Goal: Task Accomplishment & Management: Complete application form

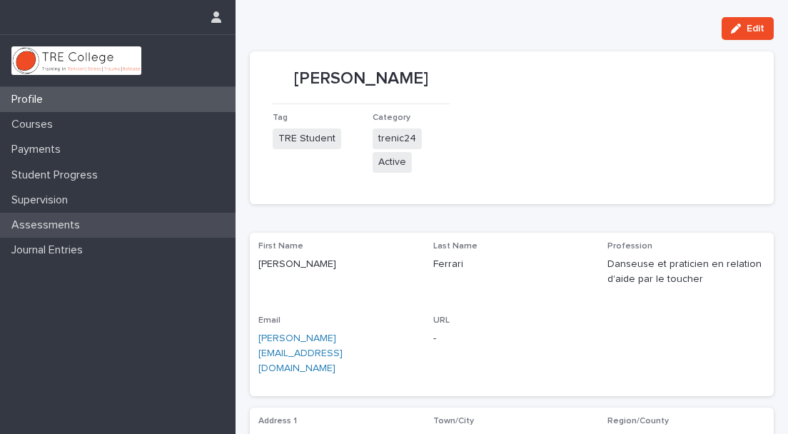
click at [51, 217] on div "Assessments" at bounding box center [118, 225] width 236 height 25
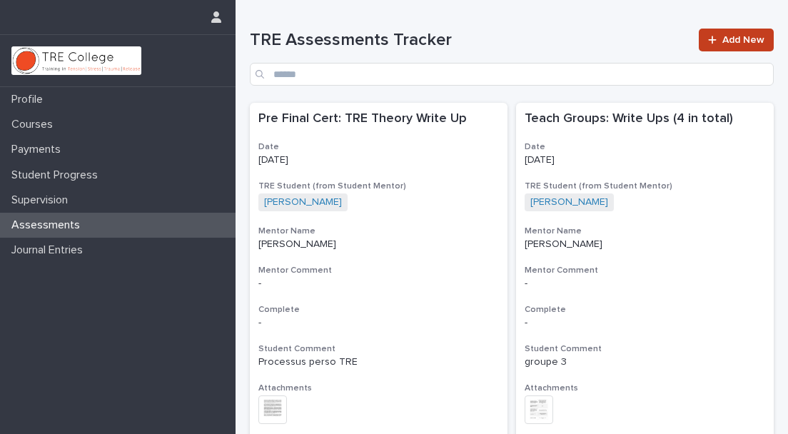
click at [717, 34] on link "Add New" at bounding box center [736, 40] width 75 height 23
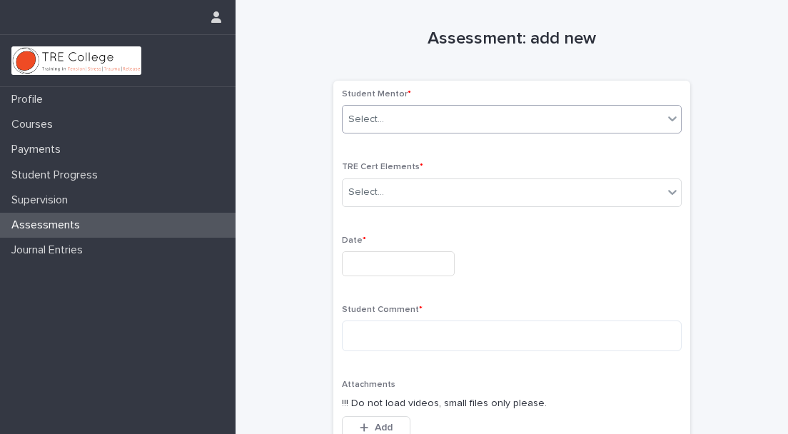
click at [500, 111] on div "Select..." at bounding box center [503, 120] width 321 height 24
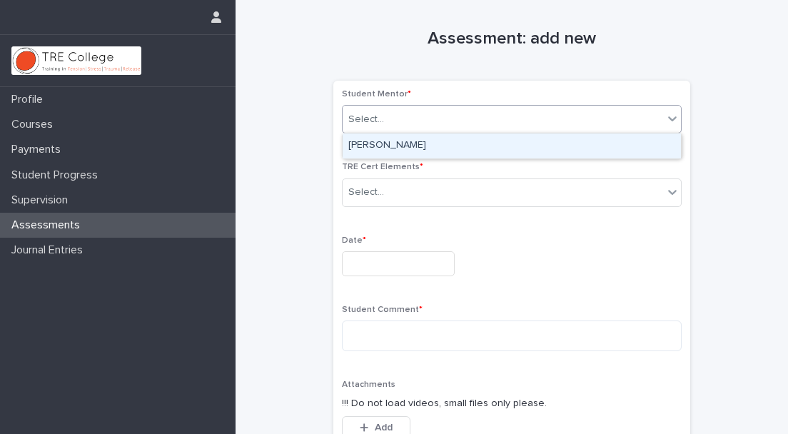
click at [486, 140] on div "[PERSON_NAME]" at bounding box center [512, 146] width 338 height 25
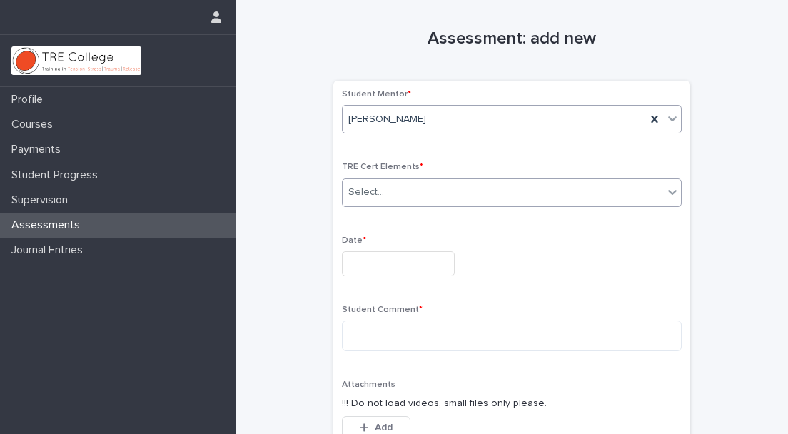
click at [440, 186] on div "Select..." at bounding box center [503, 193] width 321 height 24
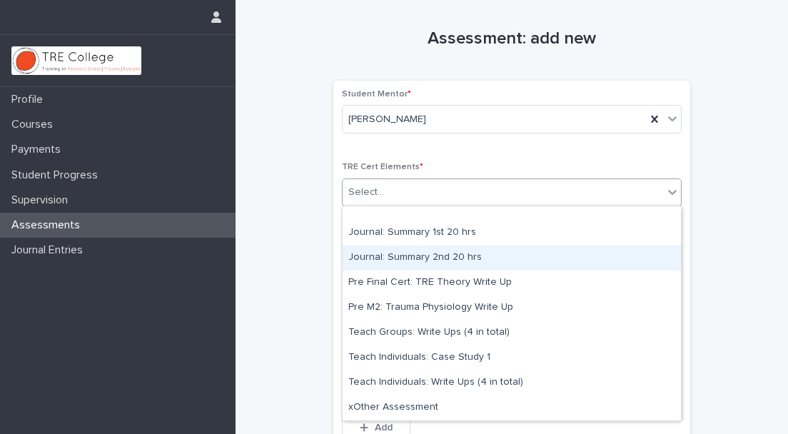
scroll to position [11, 0]
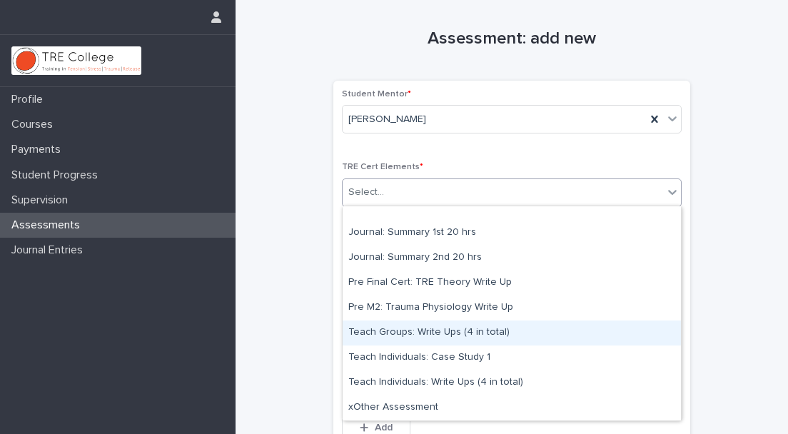
click at [408, 336] on div "Teach Groups: Write Ups (4 in total)" at bounding box center [512, 333] width 338 height 25
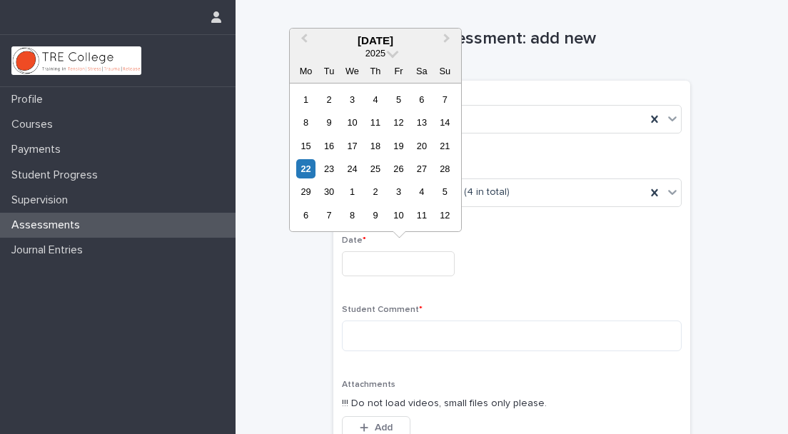
click at [370, 266] on input "text" at bounding box center [398, 263] width 113 height 25
click at [420, 147] on div "20" at bounding box center [421, 145] width 19 height 19
type input "**********"
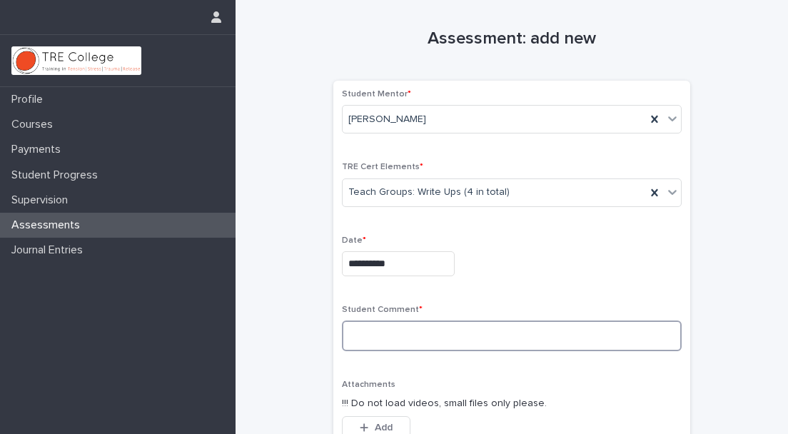
click at [409, 331] on textarea at bounding box center [512, 336] width 340 height 31
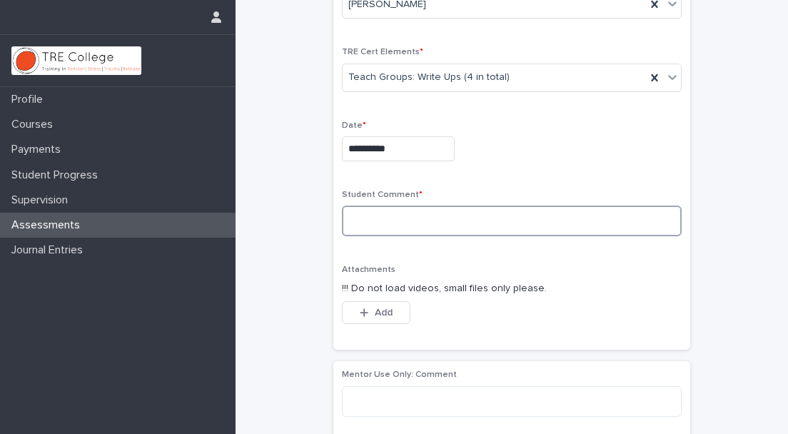
scroll to position [118, 0]
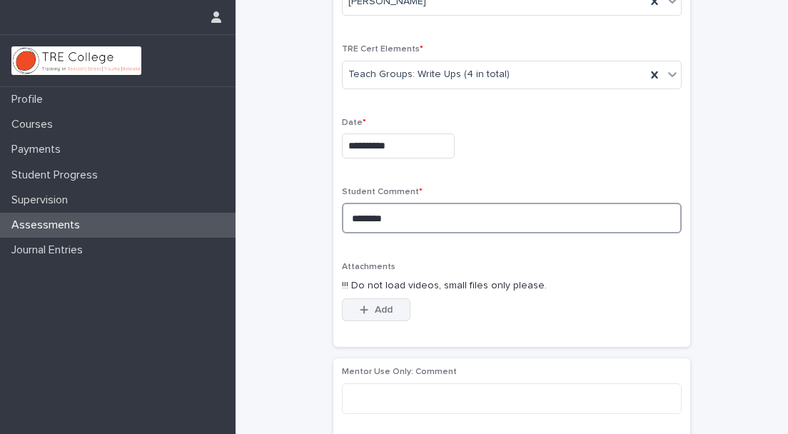
type textarea "********"
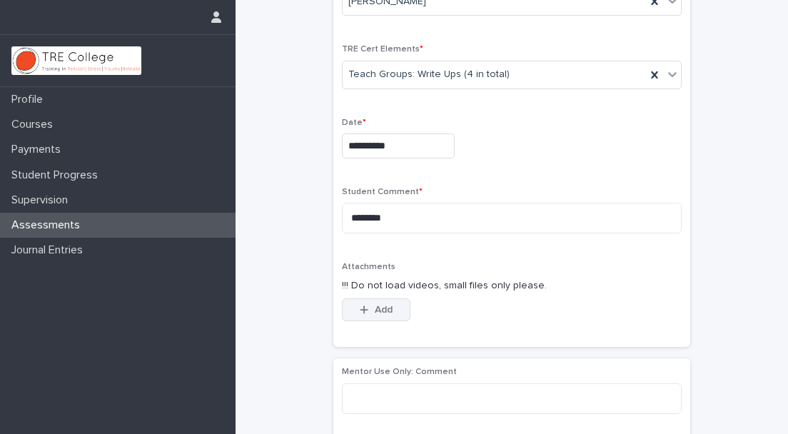
click at [370, 316] on button "Add" at bounding box center [376, 309] width 69 height 23
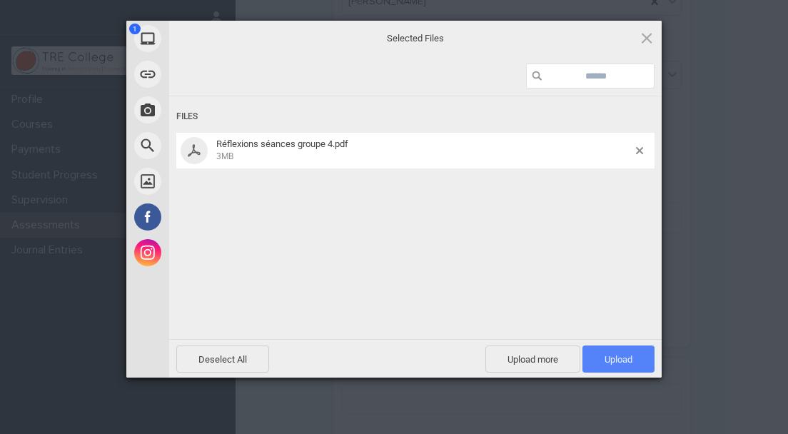
click at [625, 359] on span "Upload 1" at bounding box center [619, 359] width 28 height 11
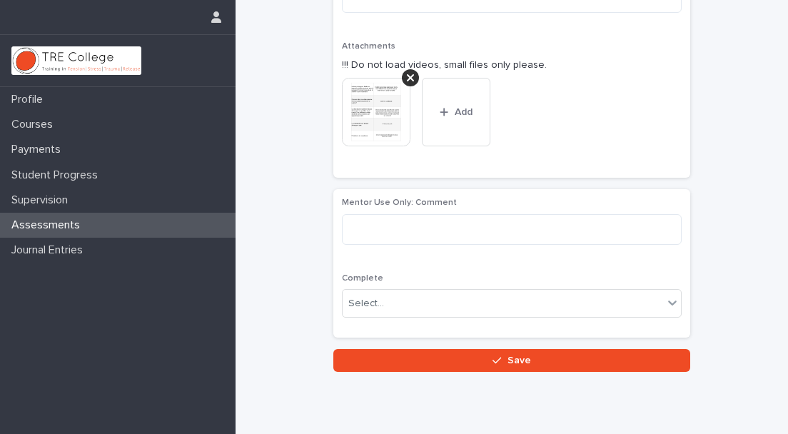
scroll to position [349, 0]
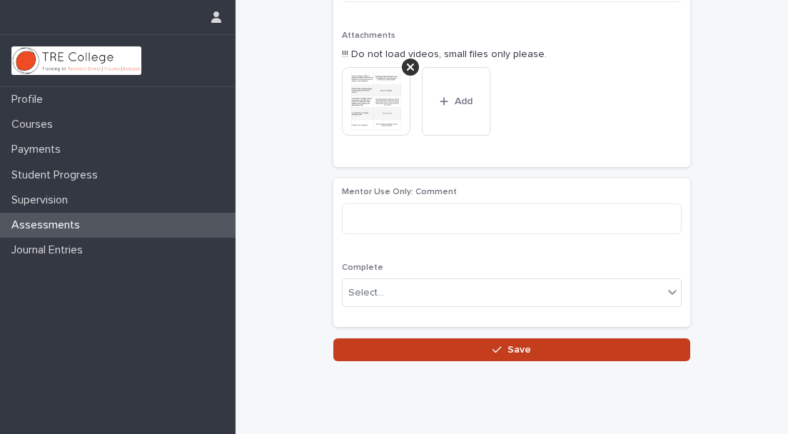
click at [498, 351] on icon "button" at bounding box center [497, 350] width 9 height 10
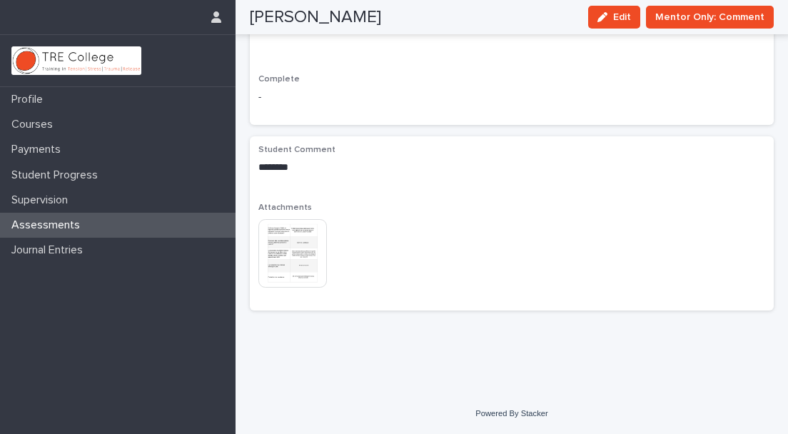
scroll to position [311, 0]
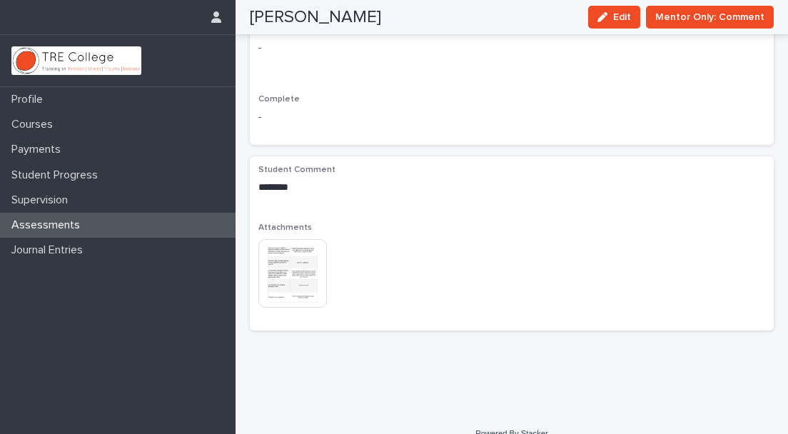
click at [38, 224] on p "Assessments" at bounding box center [49, 225] width 86 height 14
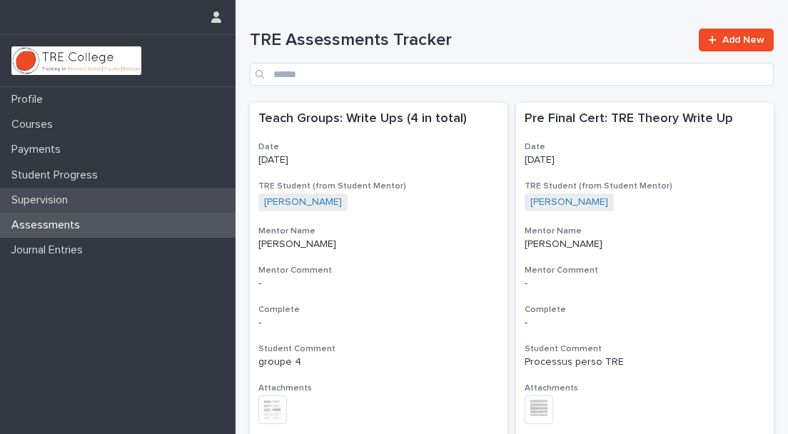
click at [68, 196] on p "Supervision" at bounding box center [43, 200] width 74 height 14
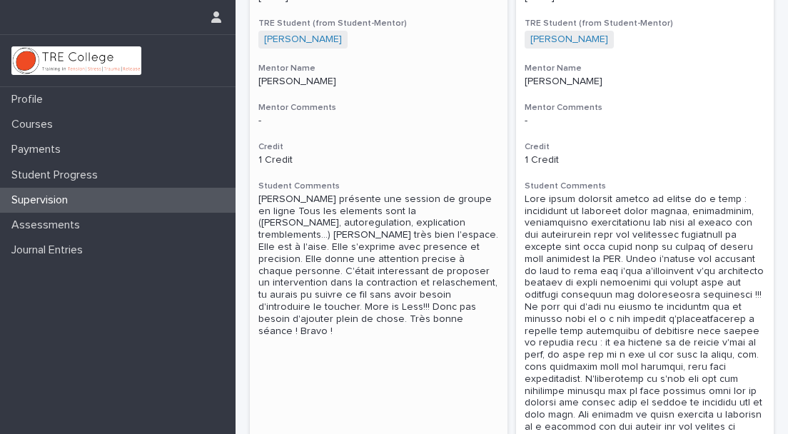
scroll to position [165, 0]
